Goal: Information Seeking & Learning: Find specific page/section

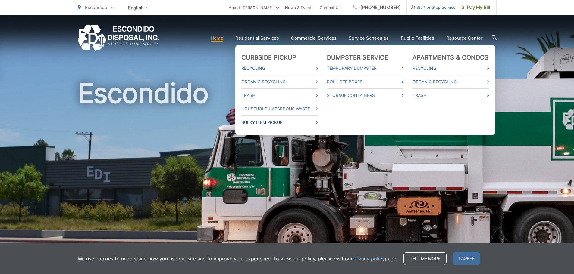
click at [261, 123] on link "Bulky Item Pickup" at bounding box center [279, 122] width 76 height 7
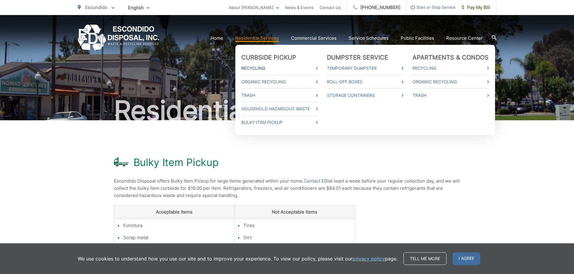
click at [254, 68] on link "Recycling" at bounding box center [279, 68] width 76 height 7
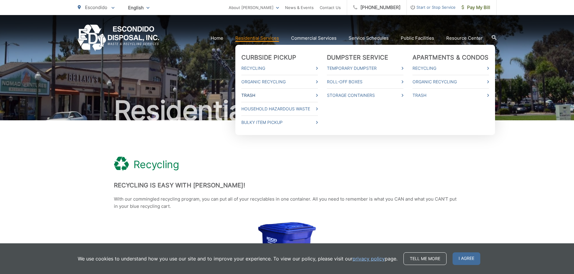
click at [255, 95] on link "Trash" at bounding box center [279, 95] width 76 height 7
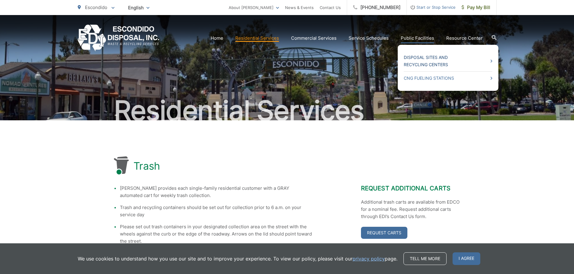
click at [422, 60] on link "Disposal Sites and Recycling Centers" at bounding box center [448, 61] width 89 height 14
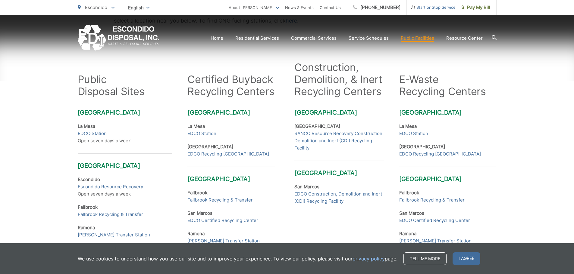
scroll to position [151, 0]
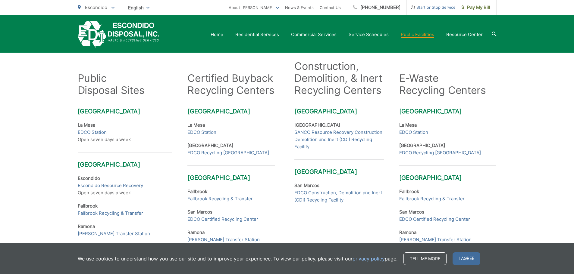
click at [544, 76] on div "Many EDI public disposal sites and certified buyback recycling centers are loca…" at bounding box center [287, 174] width 574 height 409
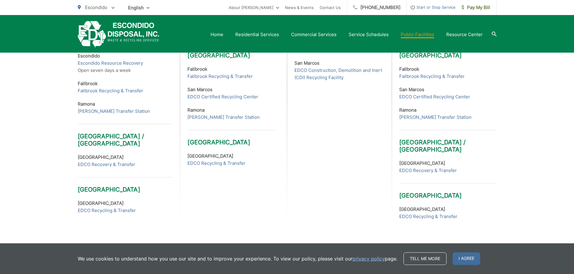
scroll to position [202, 0]
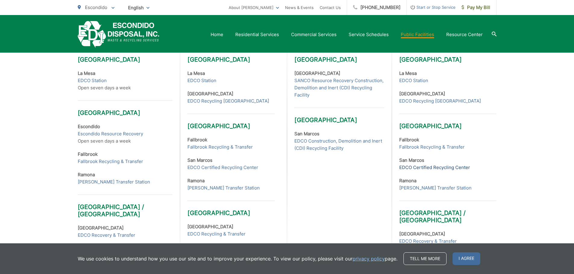
click at [431, 168] on link "EDCO Certified Recycling Center" at bounding box center [434, 167] width 71 height 7
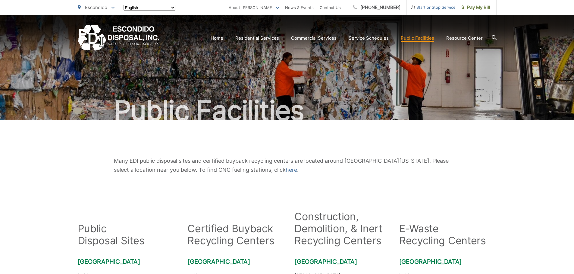
scroll to position [202, 0]
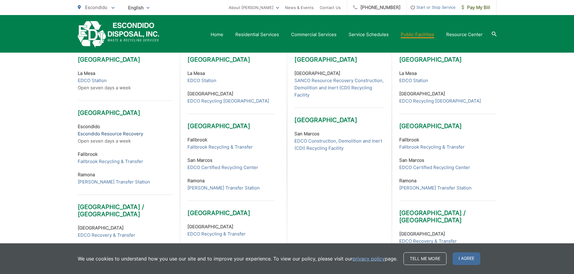
click at [98, 133] on link "Escondido Resource Recovery" at bounding box center [110, 133] width 65 height 7
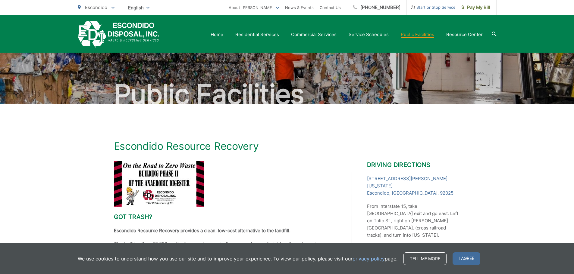
scroll to position [14, 0]
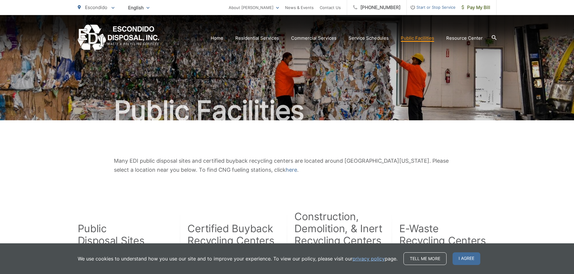
click at [107, 7] on span "Escondido" at bounding box center [96, 8] width 22 height 6
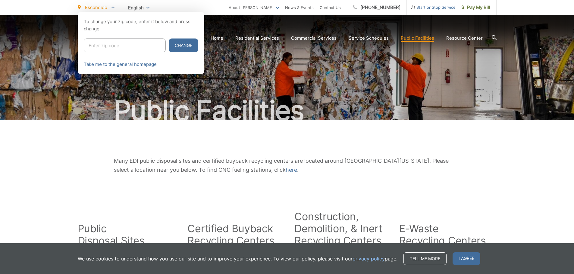
click at [113, 46] on input "Enter zip code" at bounding box center [125, 46] width 82 height 14
type input "92025"
click at [169, 44] on button "Change" at bounding box center [184, 46] width 30 height 14
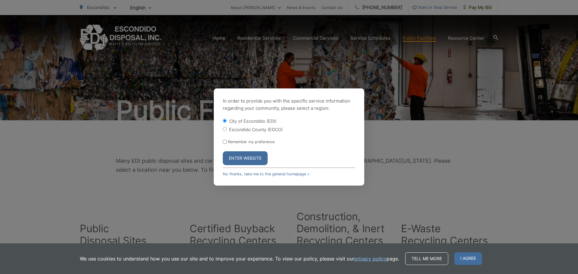
click at [238, 158] on button "Enter Website" at bounding box center [245, 158] width 45 height 14
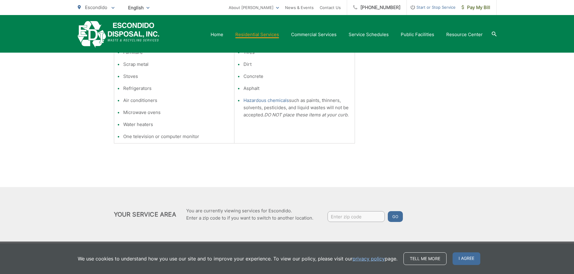
scroll to position [178, 0]
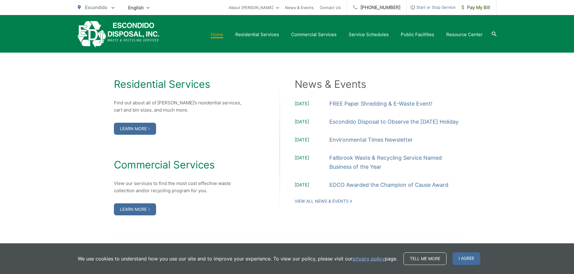
scroll to position [602, 0]
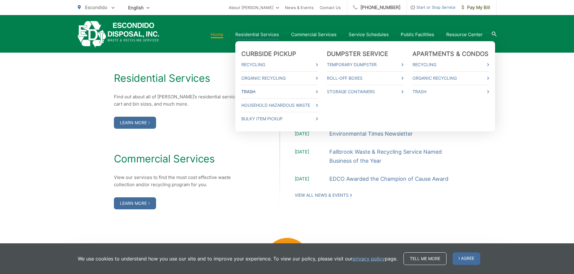
click at [252, 91] on link "Trash" at bounding box center [279, 91] width 76 height 7
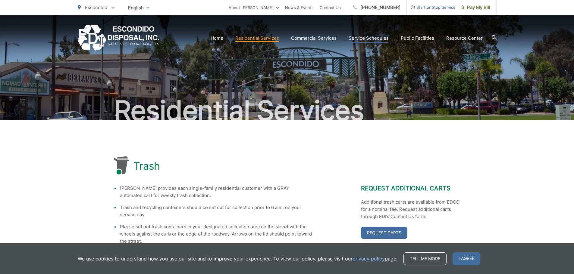
click at [368, 39] on link "Service Schedules" at bounding box center [368, 38] width 40 height 7
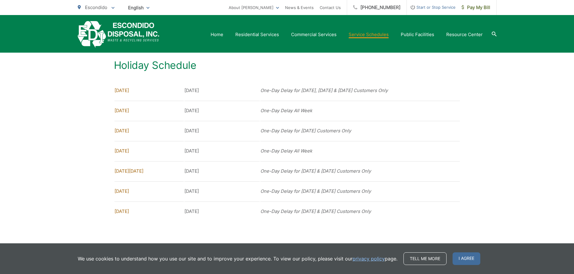
scroll to position [473, 0]
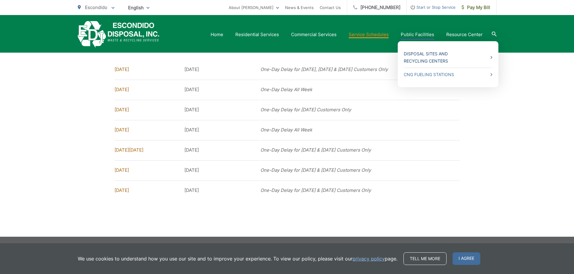
click at [421, 58] on link "Disposal Sites and Recycling Centers" at bounding box center [448, 57] width 89 height 14
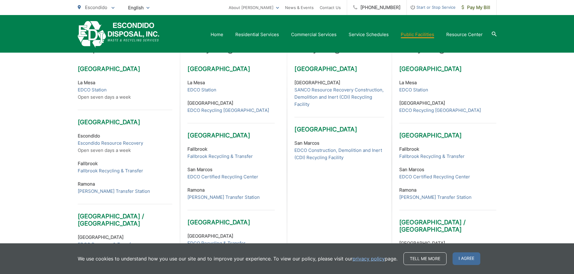
scroll to position [211, 0]
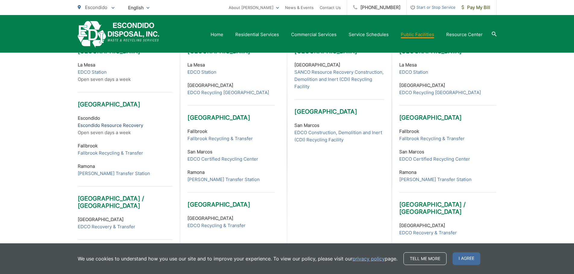
click at [127, 123] on link "Escondido Resource Recovery" at bounding box center [110, 125] width 65 height 7
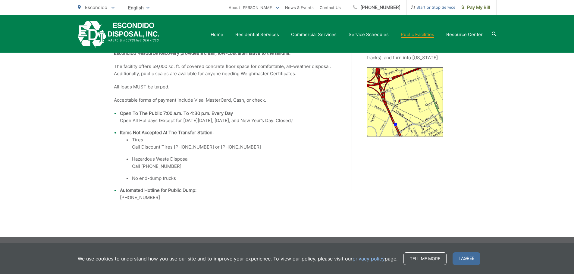
scroll to position [195, 0]
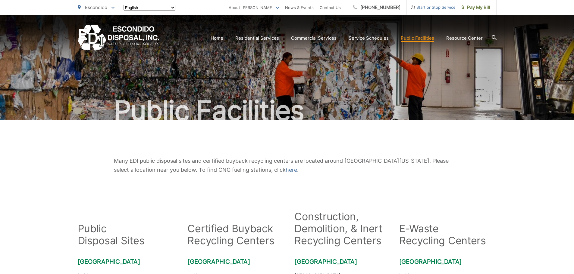
scroll to position [211, 0]
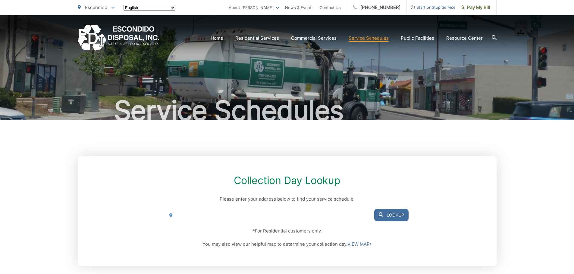
scroll to position [473, 0]
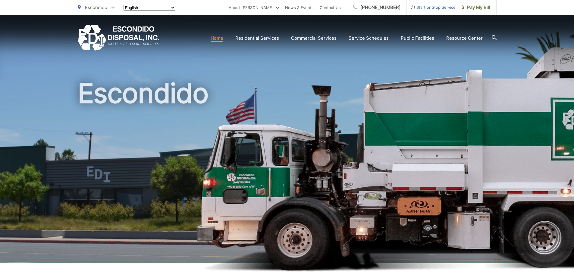
scroll to position [602, 0]
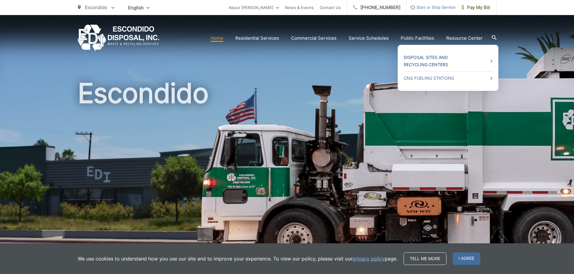
click at [424, 59] on link "Disposal Sites and Recycling Centers" at bounding box center [448, 61] width 89 height 14
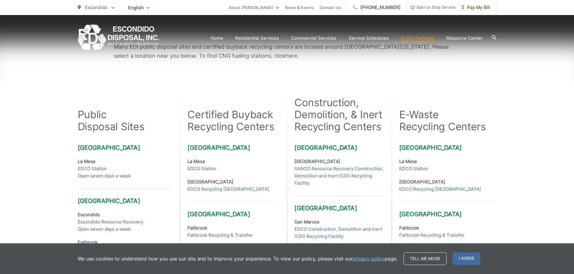
scroll to position [211, 0]
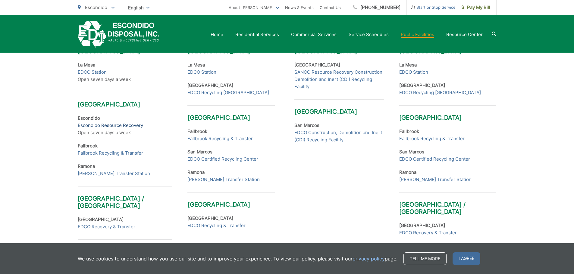
click at [111, 126] on link "Escondido Resource Recovery" at bounding box center [110, 125] width 65 height 7
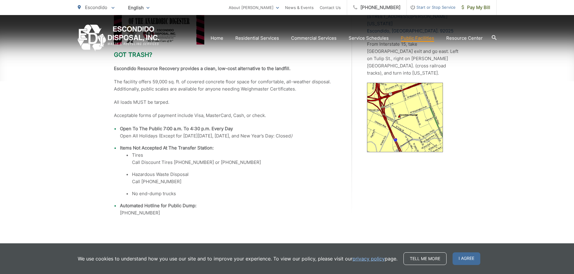
scroll to position [195, 0]
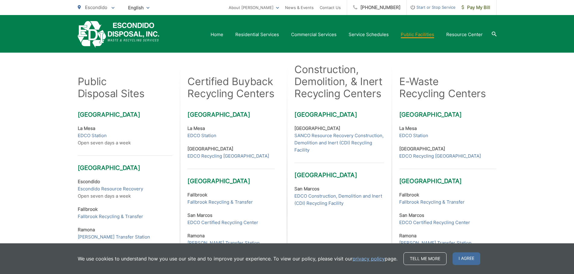
scroll to position [120, 0]
